Goal: Transaction & Acquisition: Purchase product/service

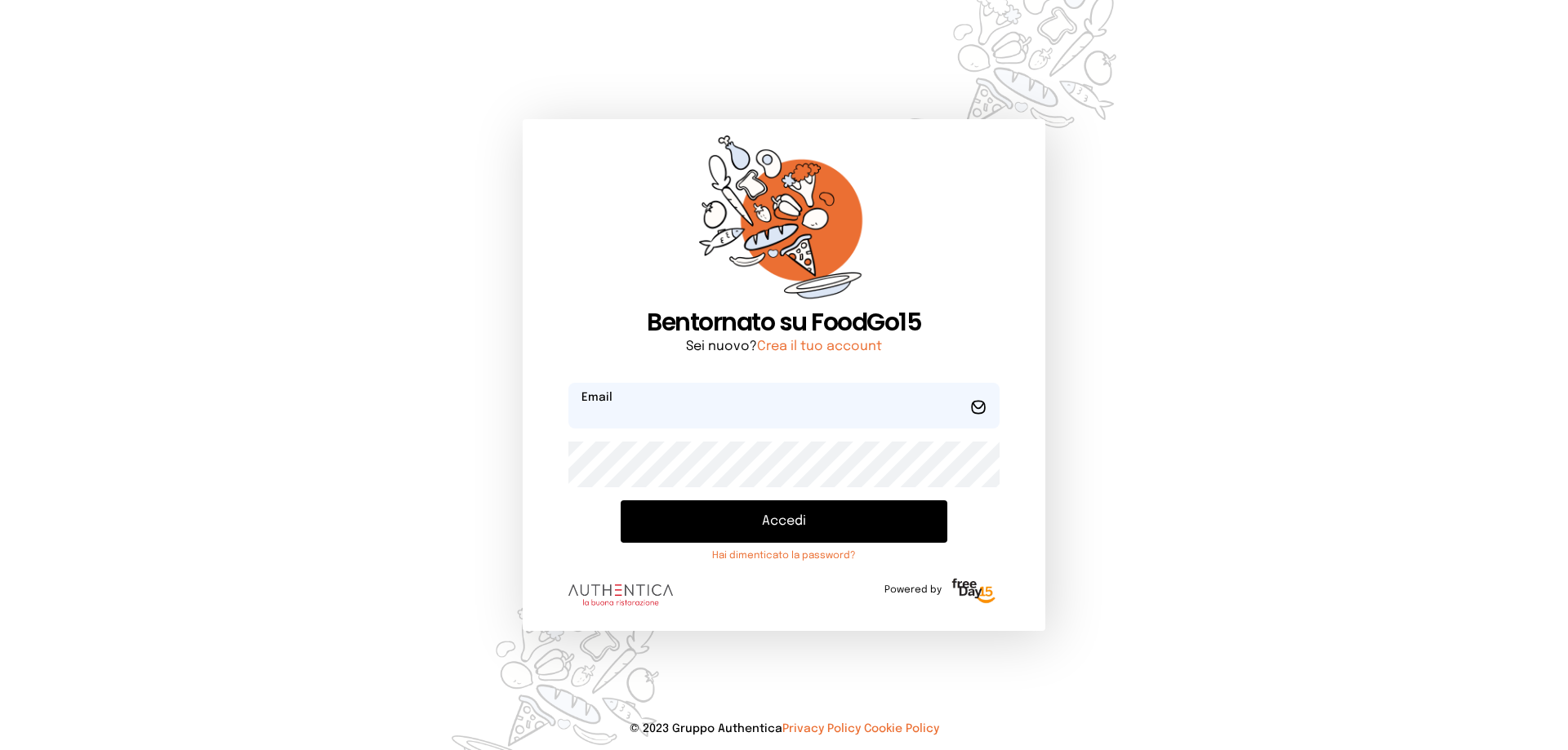
type input "**********"
click at [813, 531] on button "Accedi" at bounding box center [784, 521] width 327 height 42
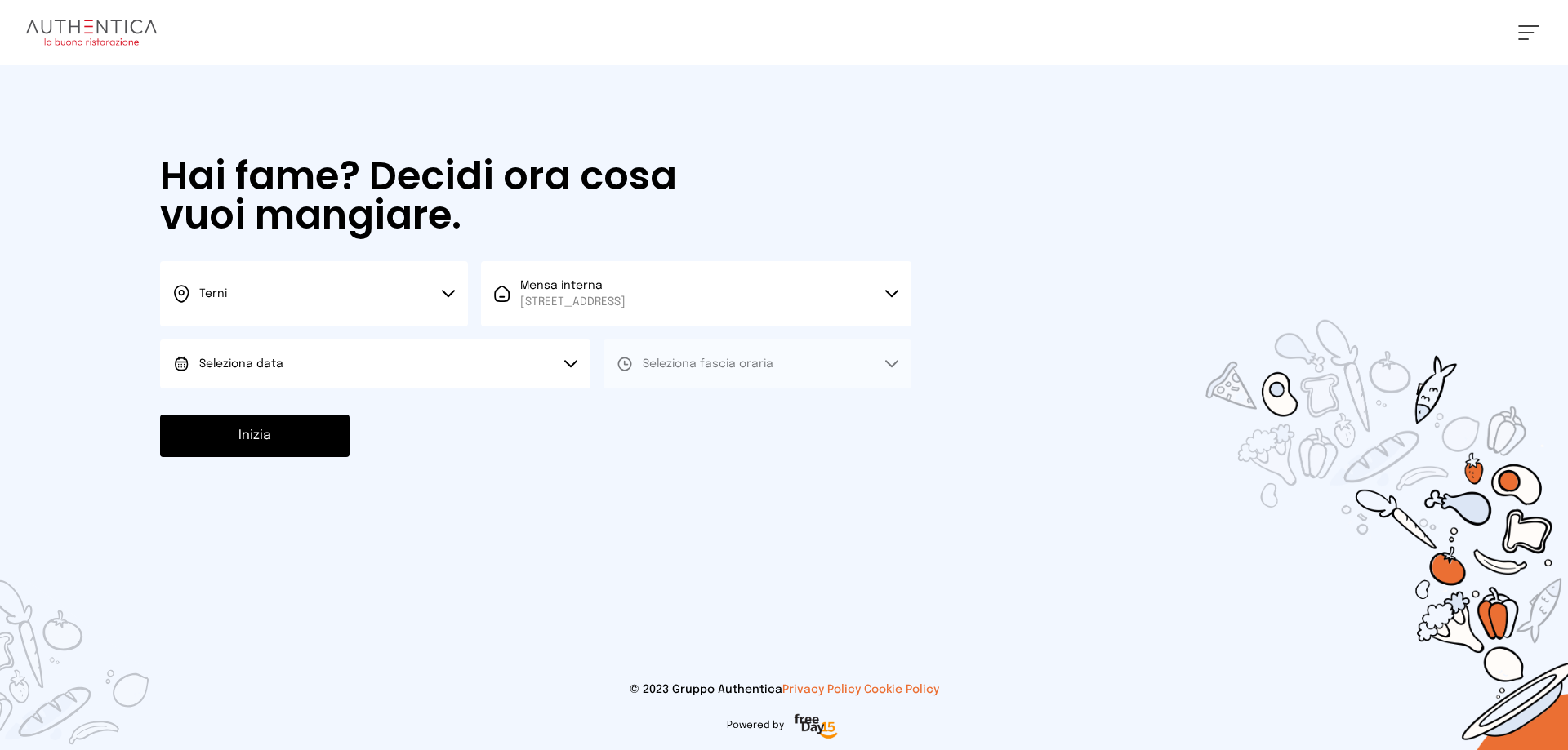
click at [400, 358] on button "Seleziona data" at bounding box center [375, 363] width 430 height 49
click at [403, 401] on li "[DATE], [DATE]" at bounding box center [375, 409] width 430 height 42
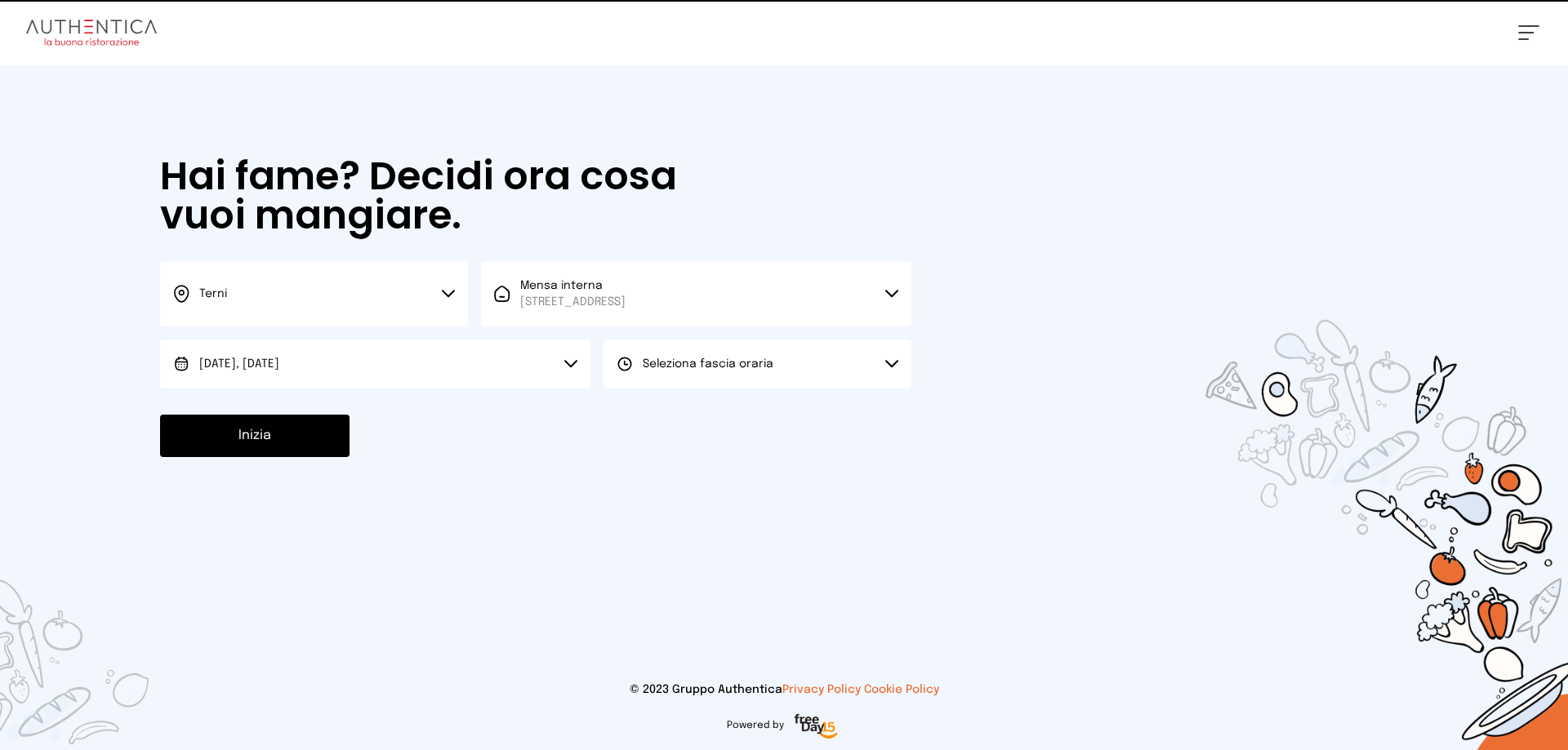
click at [667, 361] on span "Seleziona fascia oraria" at bounding box center [707, 364] width 130 height 12
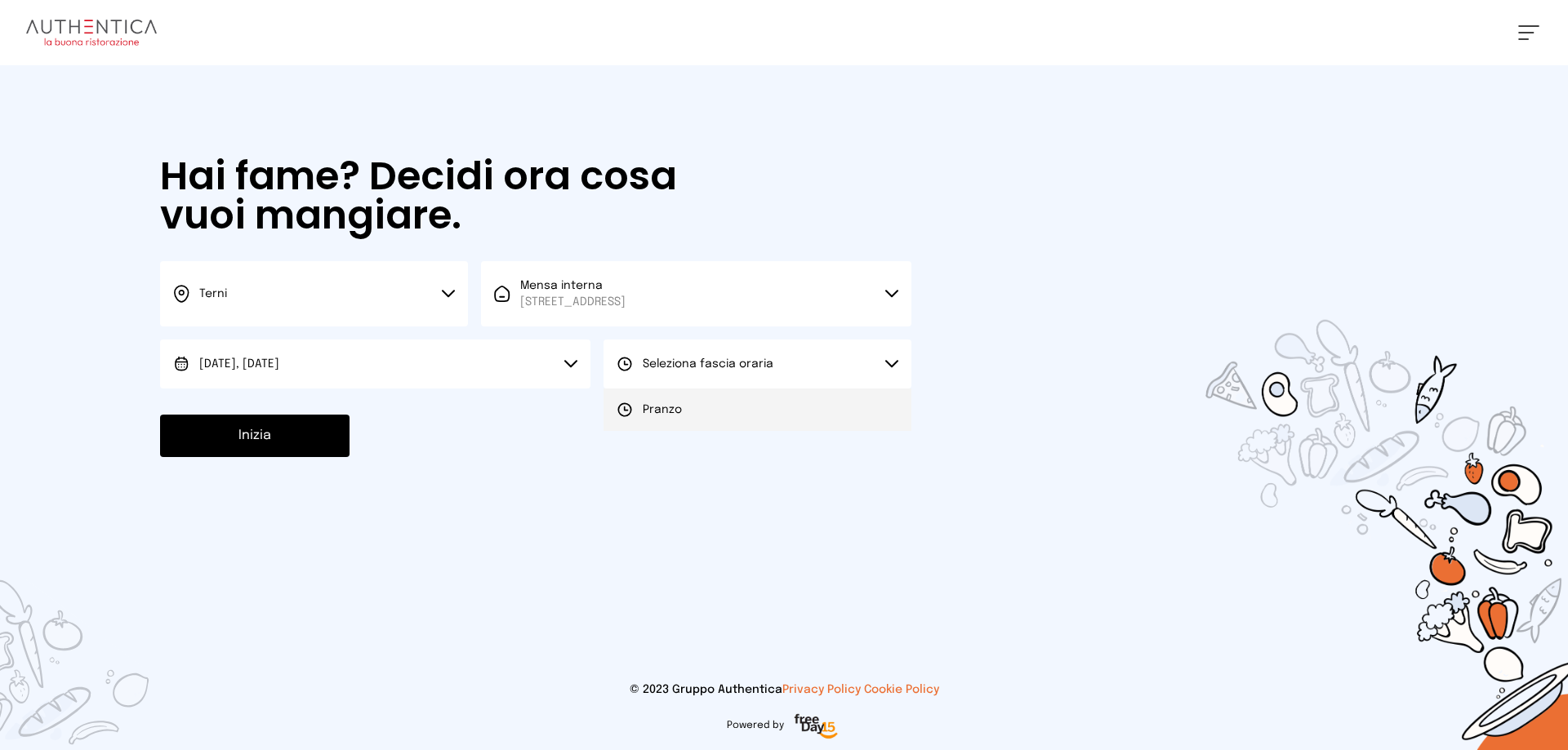
drag, startPoint x: 691, startPoint y: 408, endPoint x: 642, endPoint y: 405, distance: 49.1
click at [687, 407] on li "Pranzo" at bounding box center [757, 409] width 308 height 42
click at [206, 442] on button "Inizia" at bounding box center [255, 436] width 189 height 42
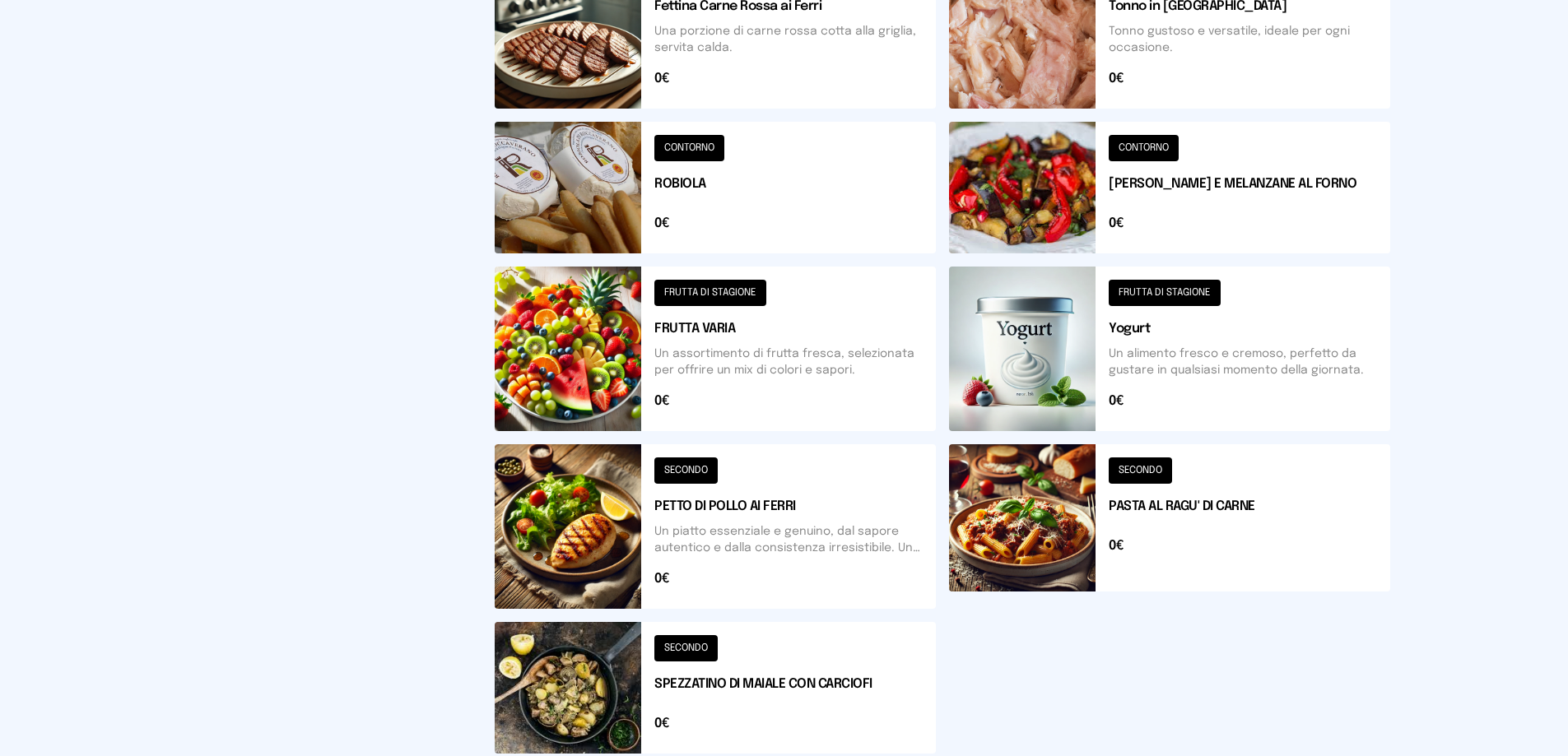
scroll to position [718, 0]
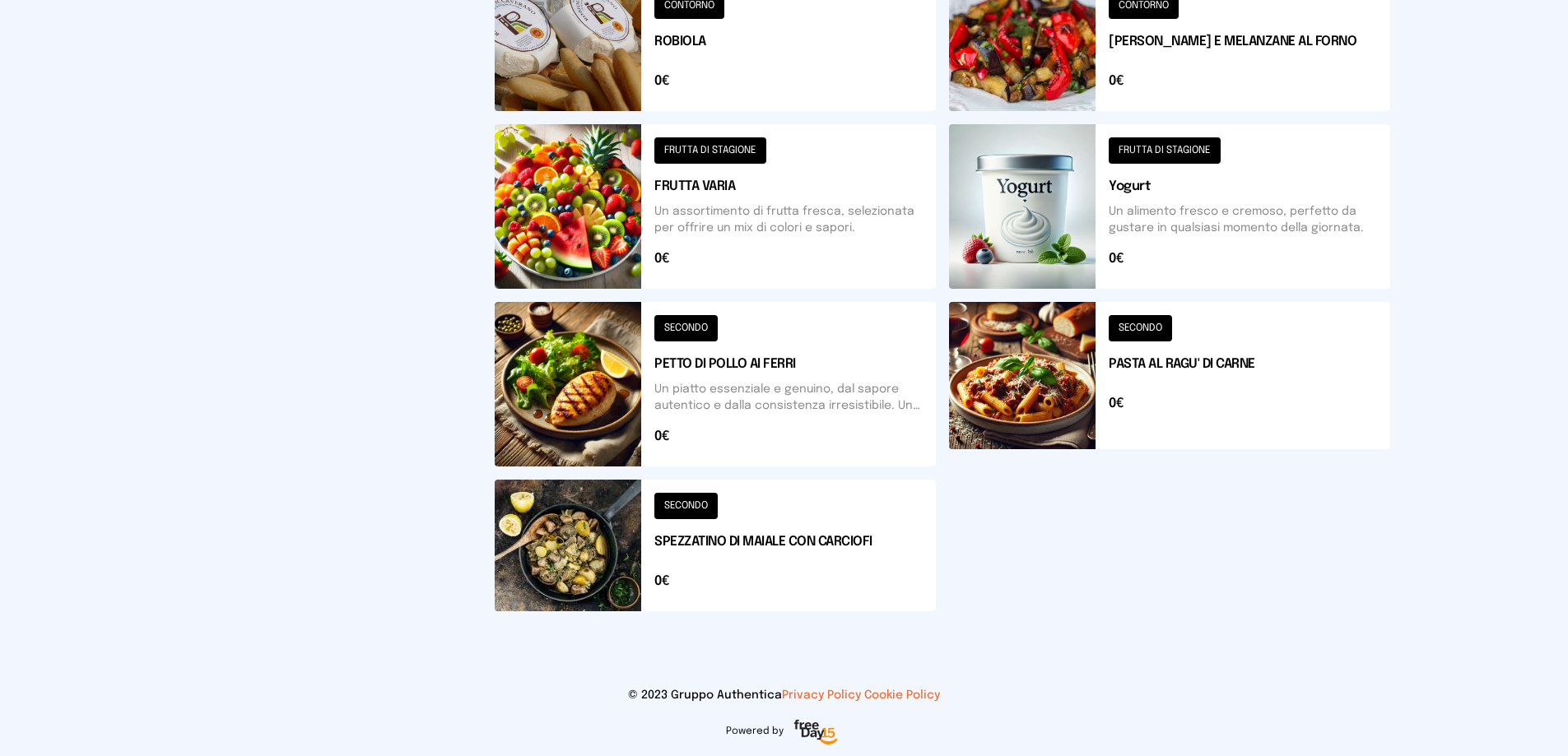
click at [587, 560] on button at bounding box center [715, 545] width 441 height 131
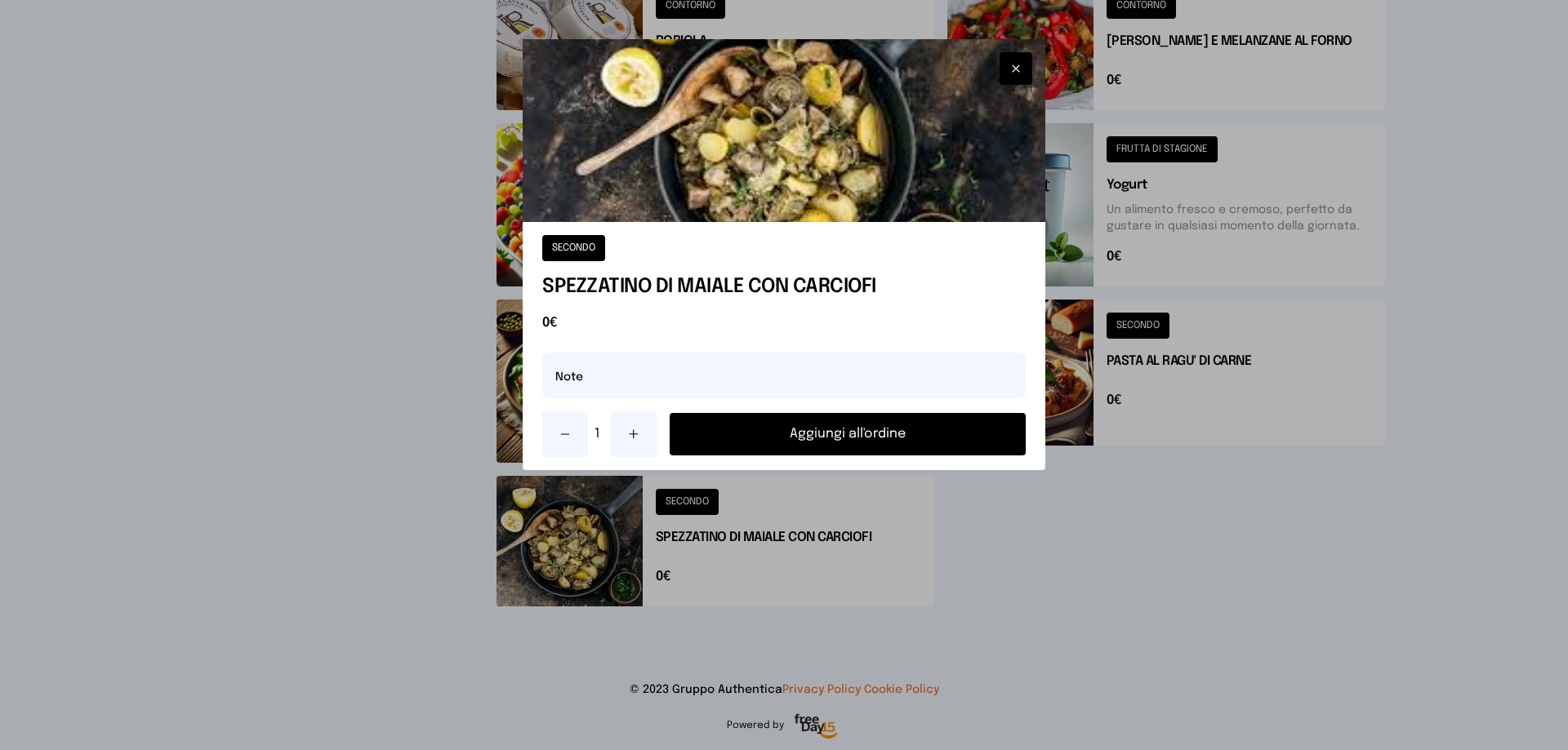
click at [861, 423] on button "Aggiungi all'ordine" at bounding box center [848, 434] width 356 height 42
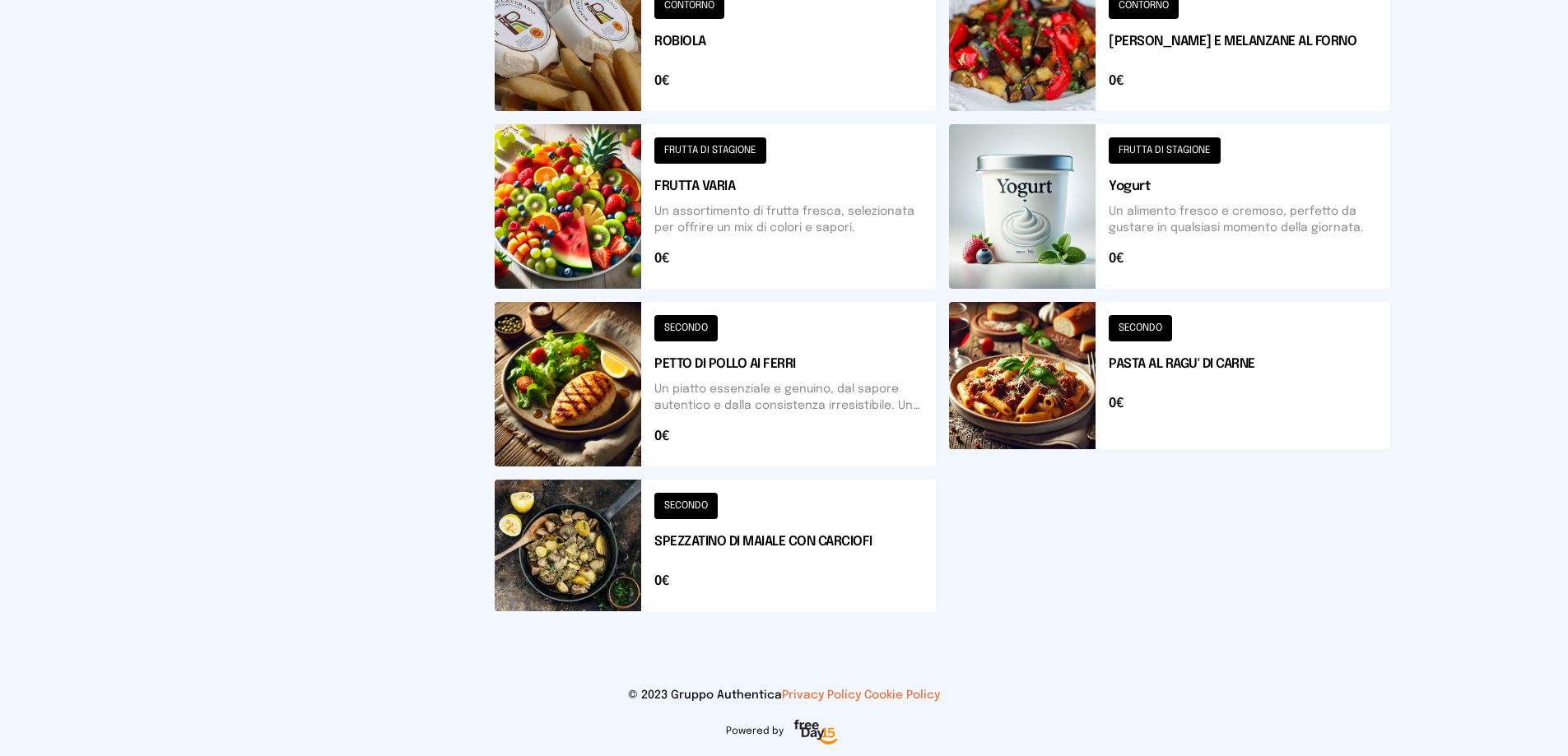
click at [592, 207] on button at bounding box center [715, 207] width 441 height 165
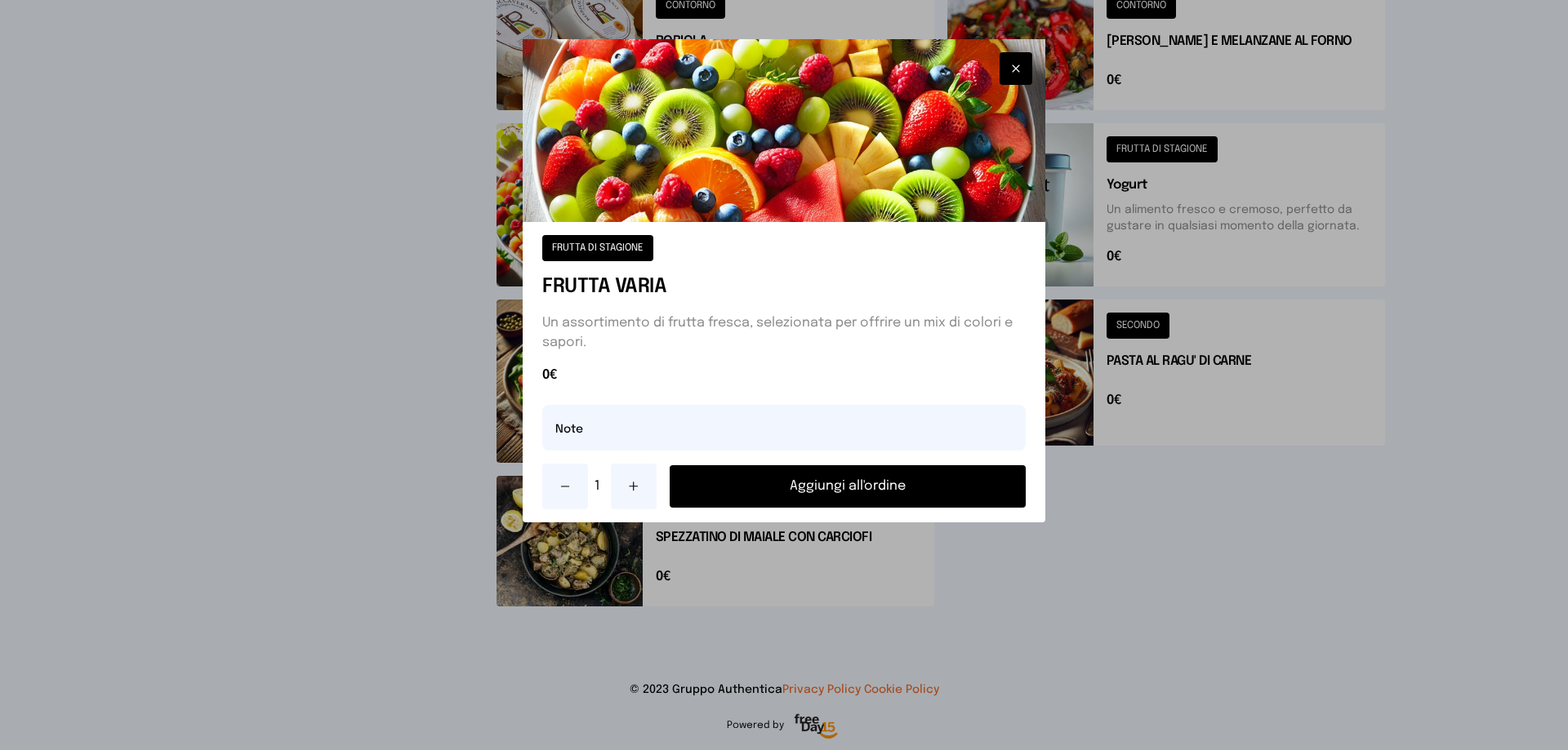
click at [634, 493] on button at bounding box center [633, 486] width 46 height 46
click at [591, 427] on input "text" at bounding box center [784, 427] width 483 height 46
type input "**********"
click at [813, 486] on button "Aggiungi all'ordine" at bounding box center [848, 486] width 356 height 42
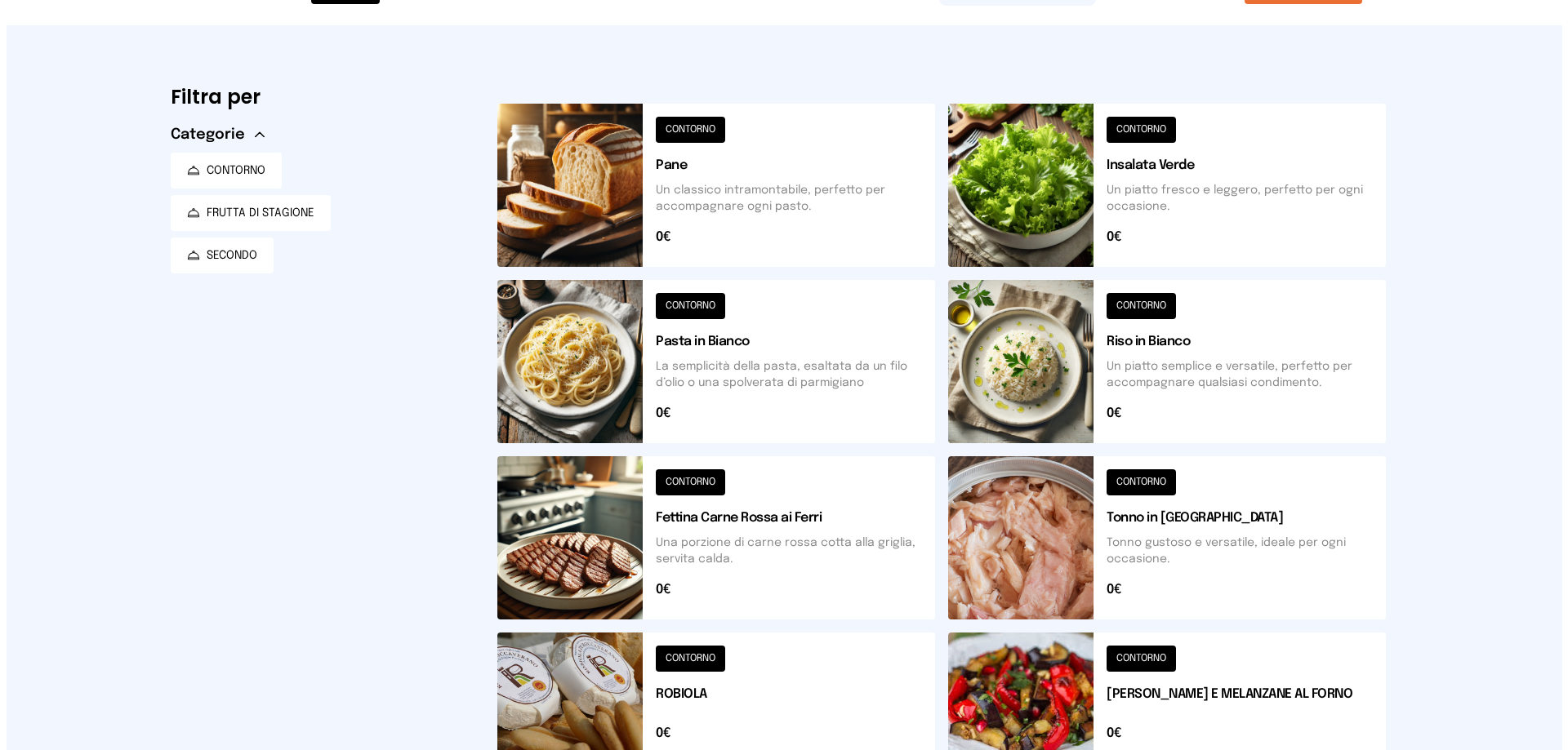
scroll to position [0, 0]
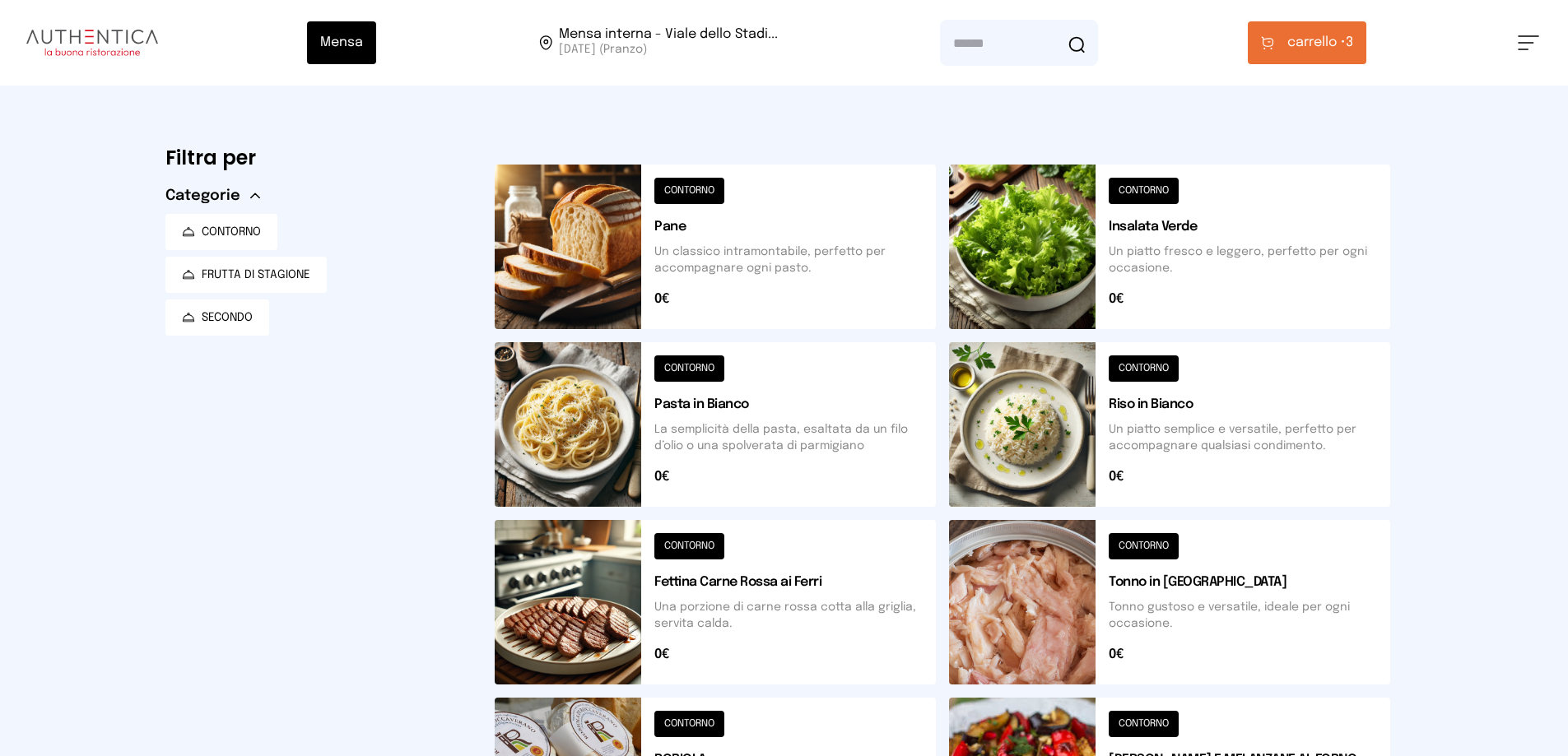
click at [1314, 47] on span "carrello •" at bounding box center [1317, 43] width 59 height 20
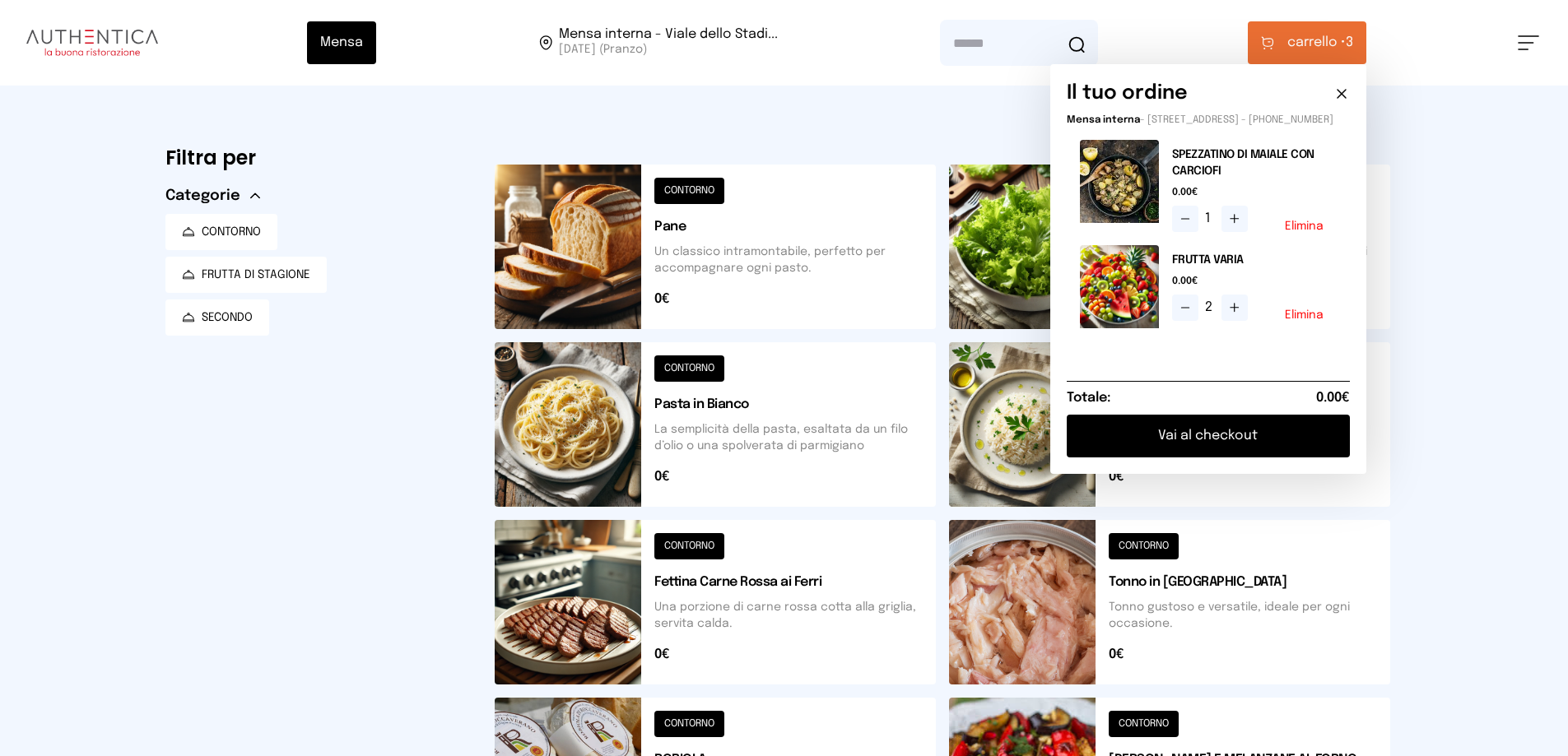
click at [1253, 445] on button "Vai al checkout" at bounding box center [1208, 436] width 283 height 43
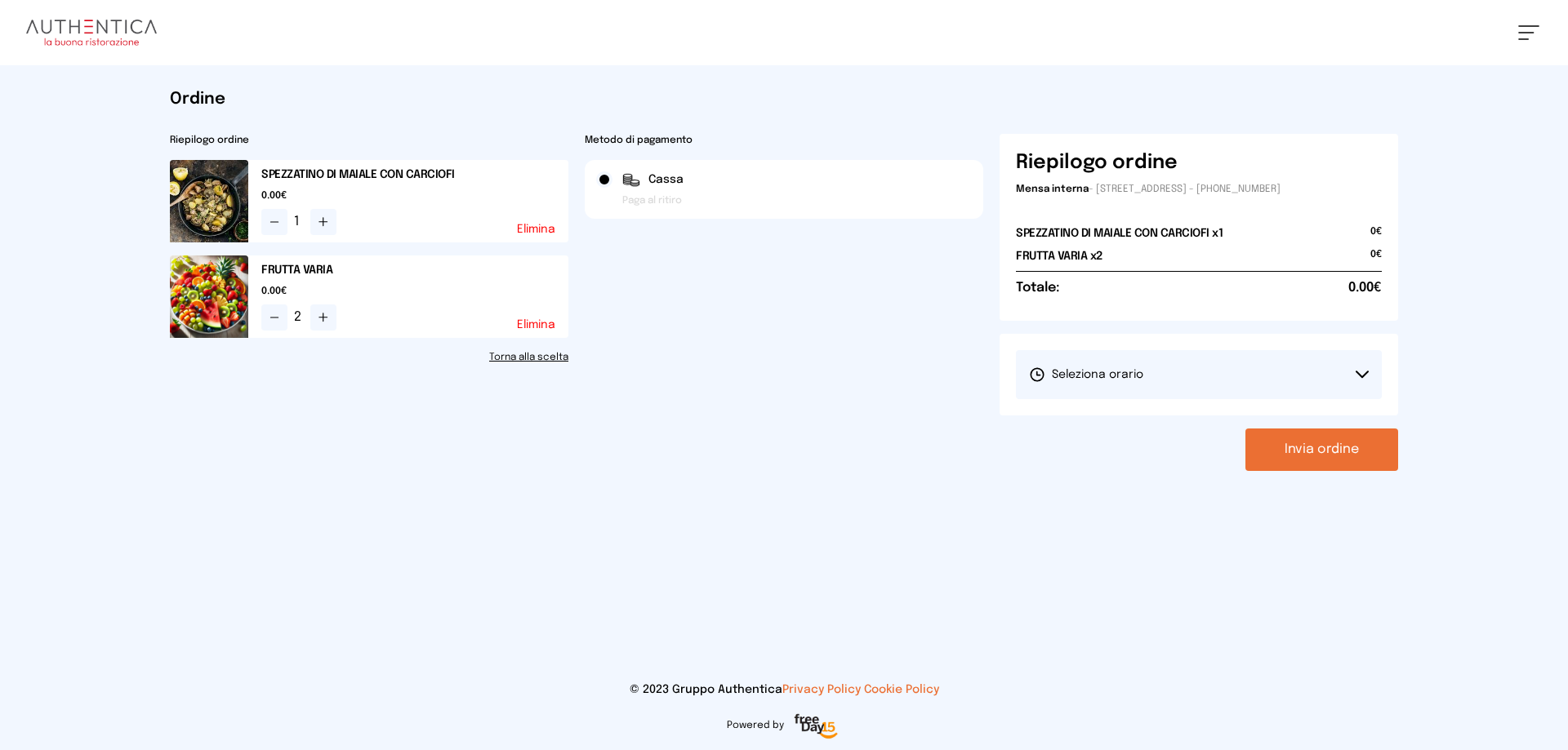
click at [1362, 371] on icon at bounding box center [1362, 375] width 13 height 8
click at [1338, 425] on li "1° Turno (13:00 - 15:00)" at bounding box center [1199, 420] width 366 height 42
click at [1347, 452] on button "Invia ordine" at bounding box center [1321, 449] width 153 height 42
